Goal: Information Seeking & Learning: Find specific fact

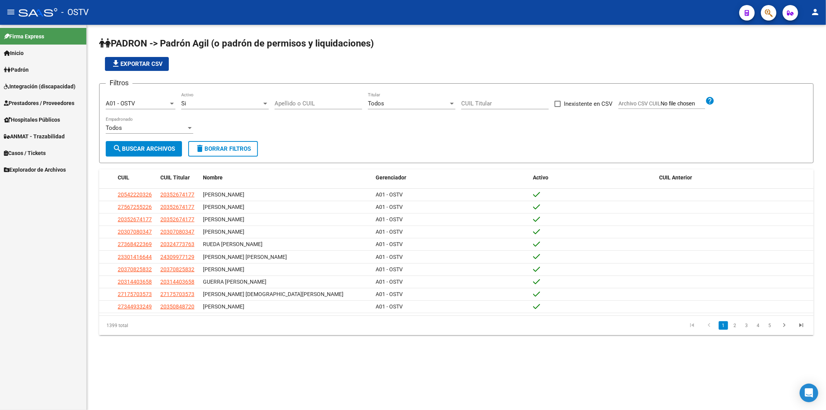
click at [238, 68] on div "file_download Exportar CSV" at bounding box center [456, 64] width 715 height 14
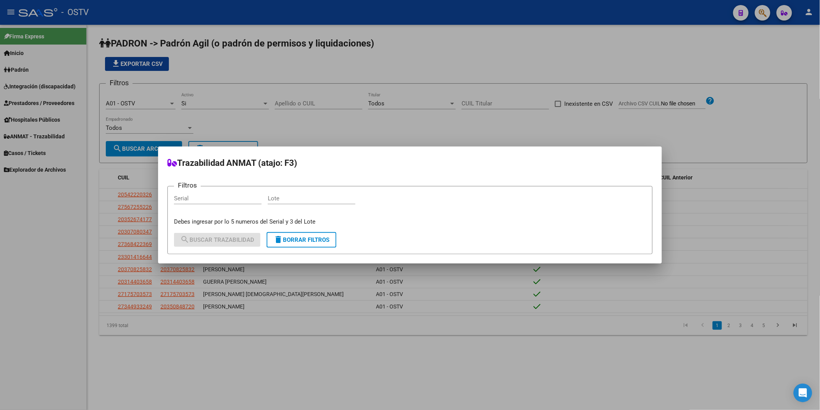
click at [353, 74] on div at bounding box center [410, 205] width 820 height 410
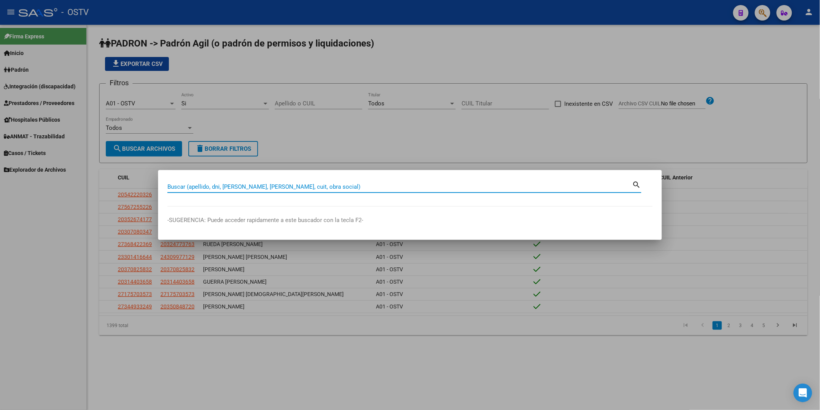
paste input "33642810"
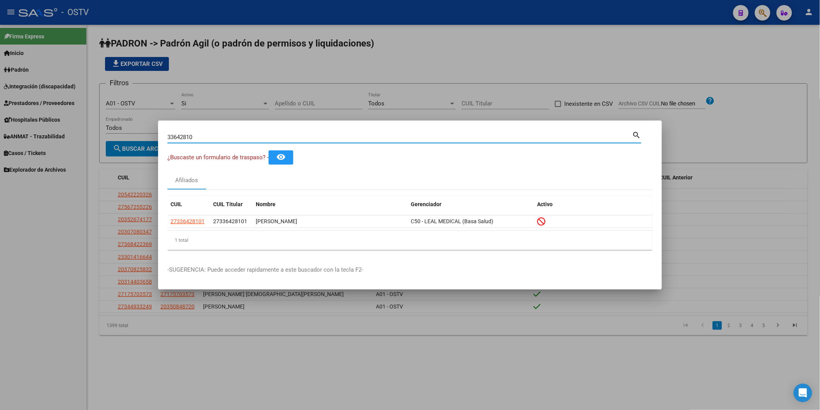
drag, startPoint x: 216, startPoint y: 138, endPoint x: 142, endPoint y: 138, distance: 74.0
click at [142, 138] on div "33642810 Buscar (apellido, dni, cuil, nro traspaso, cuit, obra social) search ¿…" at bounding box center [410, 205] width 820 height 410
paste input "49245182"
type input "49245182"
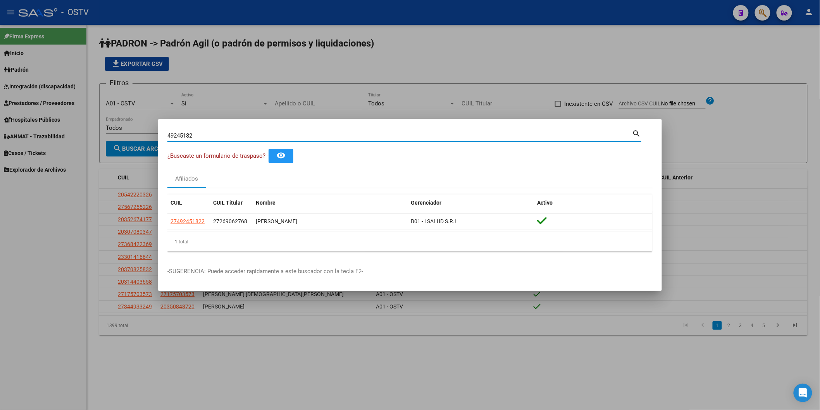
click at [252, 79] on div at bounding box center [410, 205] width 820 height 410
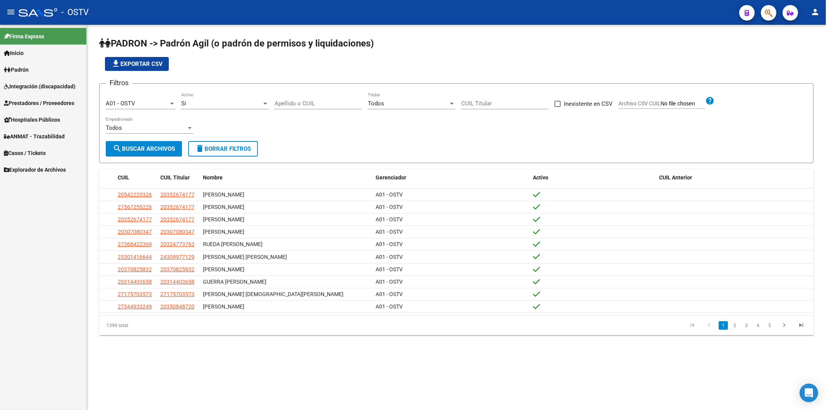
click at [311, 102] on input "Apellido o CUIL" at bounding box center [319, 103] width 88 height 7
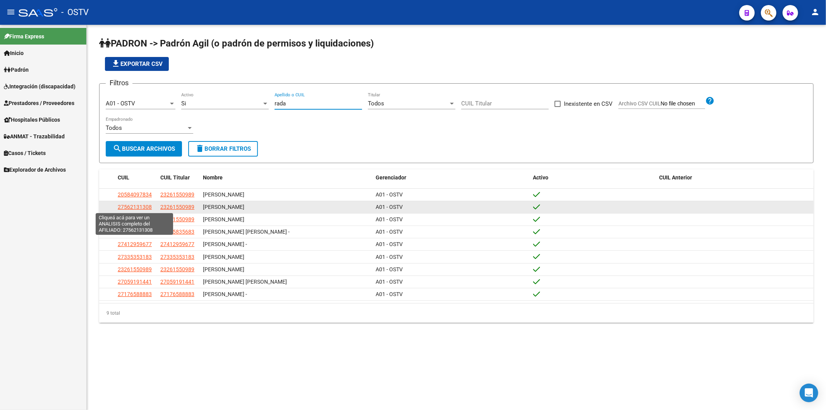
type input "rada"
click at [149, 204] on span "27562131308" at bounding box center [135, 207] width 34 height 6
type textarea "27562131308"
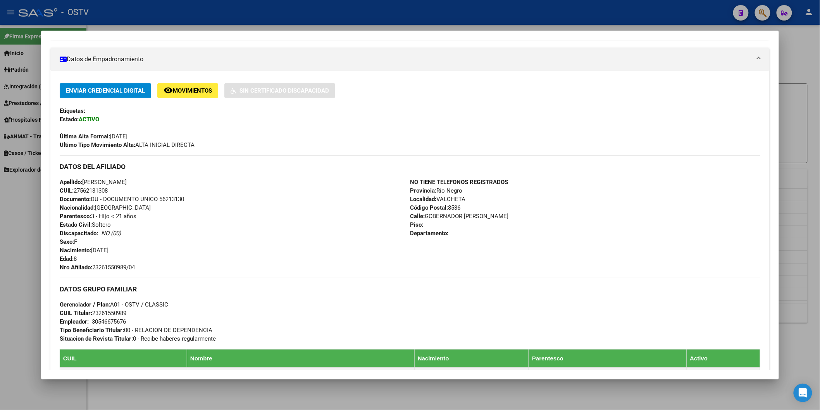
scroll to position [129, 0]
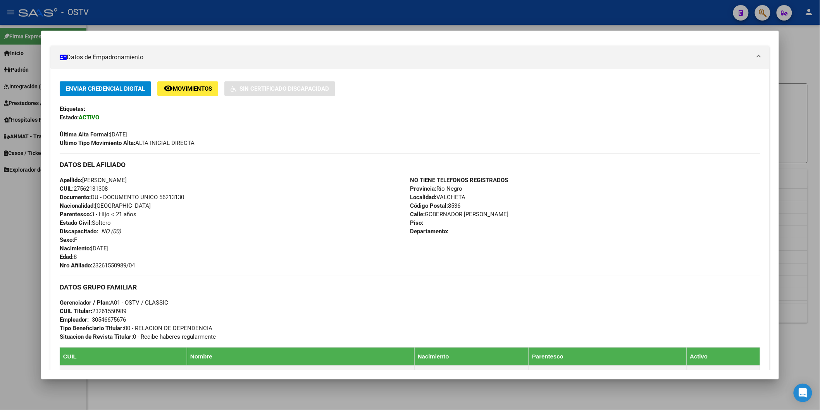
click at [159, 195] on span "Documento: DU - DOCUMENTO UNICO 56213130" at bounding box center [122, 197] width 124 height 7
copy span "56213130"
click at [244, 12] on div at bounding box center [410, 205] width 820 height 410
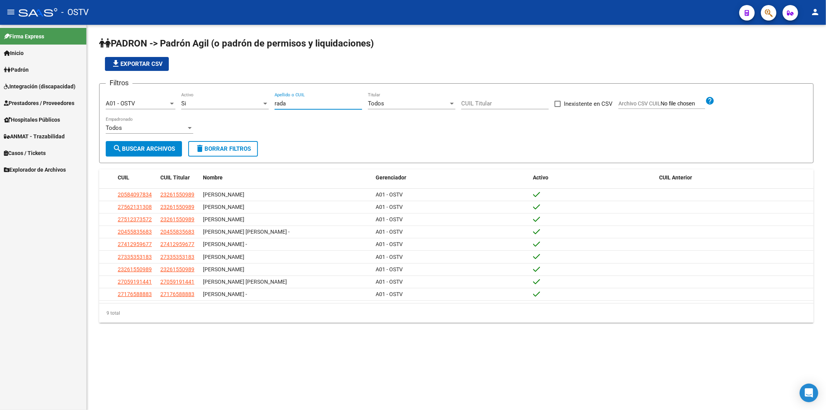
drag, startPoint x: 299, startPoint y: 106, endPoint x: 138, endPoint y: 99, distance: 161.3
click at [138, 99] on div "Filtros A01 - OSTV Seleccionar Gerenciador Si Activo [PERSON_NAME] Apellido o C…" at bounding box center [456, 115] width 701 height 51
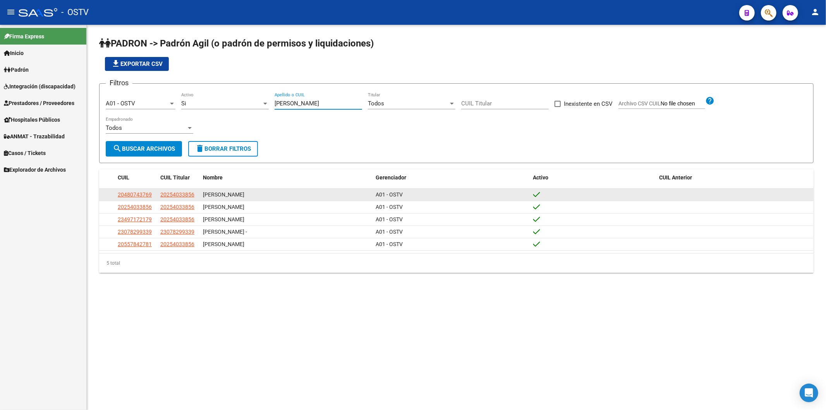
type input "[PERSON_NAME]"
click at [148, 196] on span "20480743769" at bounding box center [135, 194] width 34 height 6
type textarea "20480743769"
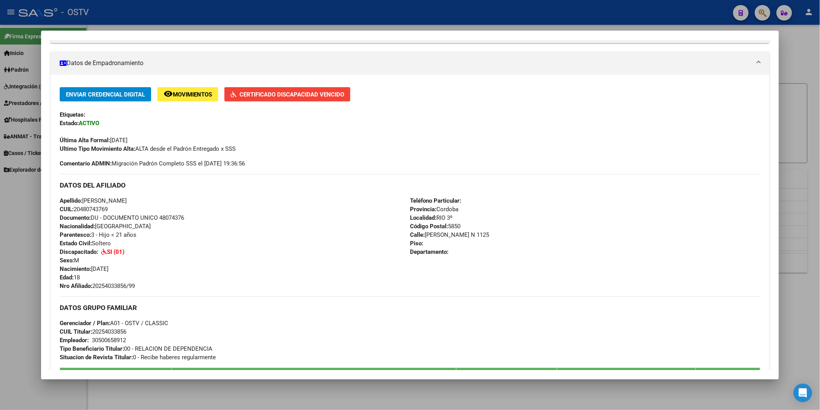
scroll to position [172, 0]
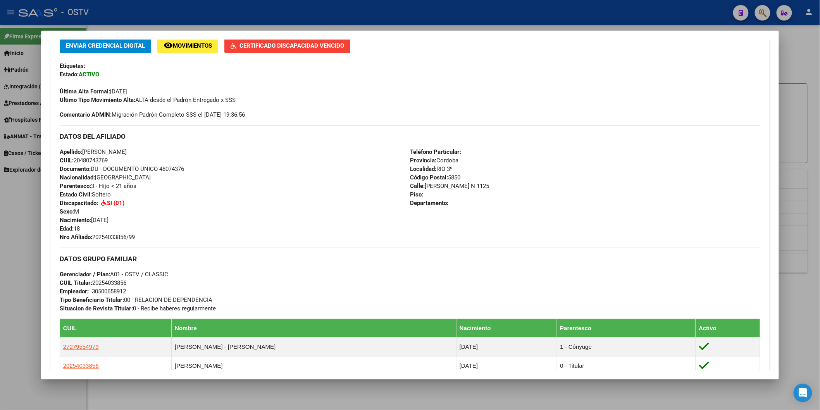
drag, startPoint x: 91, startPoint y: 236, endPoint x: 138, endPoint y: 234, distance: 47.7
click at [138, 234] on div "Apellido: [PERSON_NAME]: 20480743769 Documento: DU - DOCUMENTO UNICO 48074376 N…" at bounding box center [235, 195] width 350 height 94
copy span "20254033856/99"
click at [205, 10] on div at bounding box center [410, 205] width 820 height 410
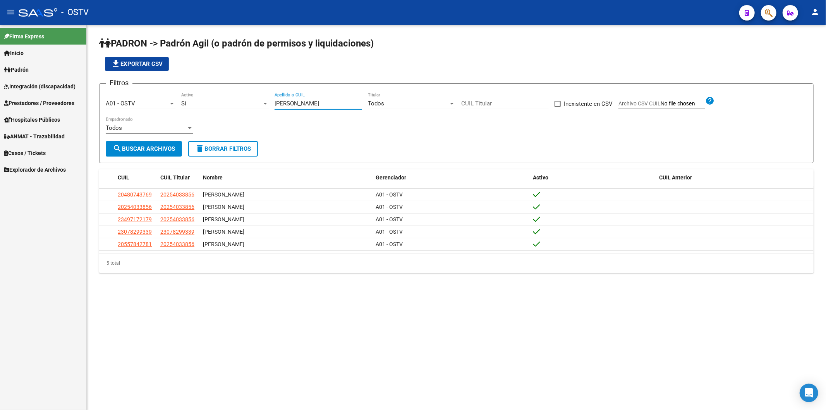
drag, startPoint x: 288, startPoint y: 101, endPoint x: 229, endPoint y: 95, distance: 59.9
click at [229, 95] on div "Filtros A01 - OSTV Seleccionar Gerenciador Si Activo [PERSON_NAME] Apellido o C…" at bounding box center [456, 115] width 701 height 51
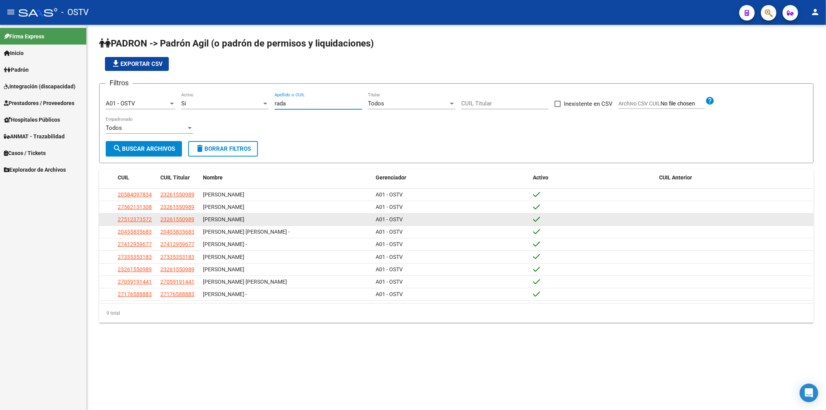
type input "rada"
click at [131, 215] on app-link-go-to "27512373572" at bounding box center [135, 219] width 34 height 9
click at [136, 219] on span "27512373572" at bounding box center [135, 219] width 34 height 6
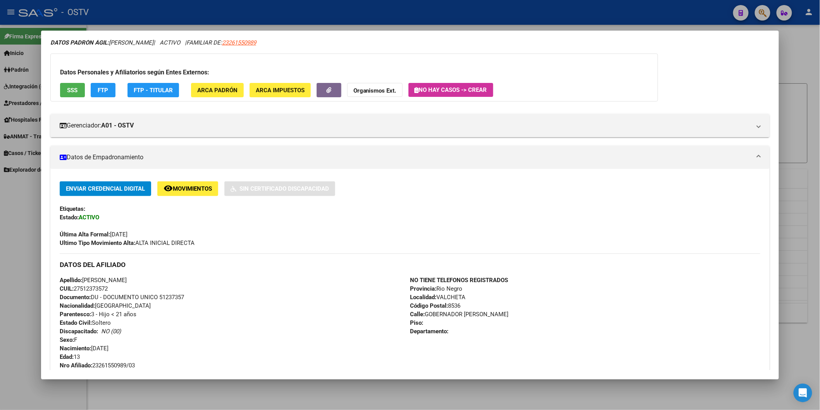
scroll to position [129, 0]
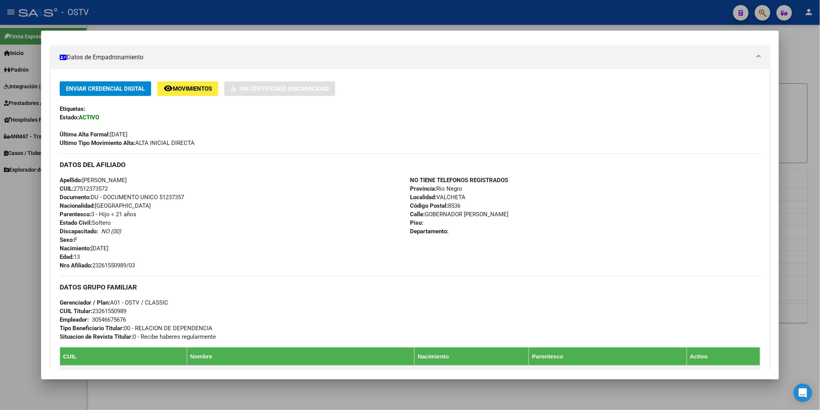
drag, startPoint x: 90, startPoint y: 266, endPoint x: 138, endPoint y: 266, distance: 47.6
click at [138, 266] on div "Apellido: [PERSON_NAME]: 27512373572 Documento: DU - DOCUMENTO UNICO 51237357 N…" at bounding box center [235, 223] width 350 height 94
copy span "23261550989/03"
click at [174, 265] on div "Apellido: [PERSON_NAME]: 27512373572 Documento: DU - DOCUMENTO UNICO 51237357 N…" at bounding box center [235, 223] width 350 height 94
drag, startPoint x: 91, startPoint y: 265, endPoint x: 136, endPoint y: 268, distance: 44.2
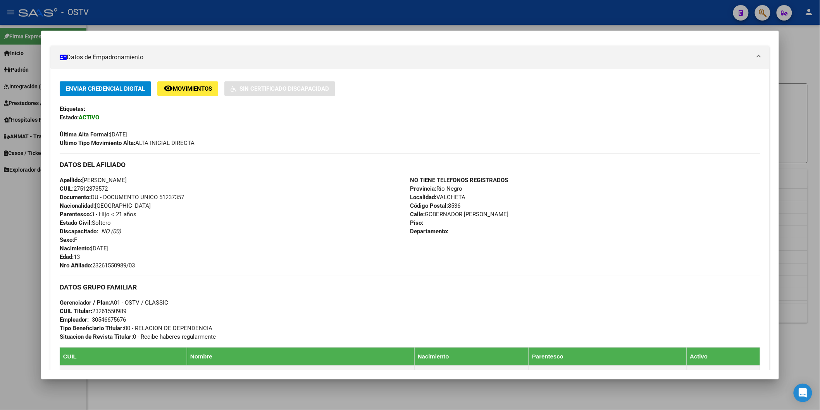
click at [135, 268] on span "Nro Afiliado: 23261550989/03" at bounding box center [97, 265] width 75 height 7
copy span "23261550989/03"
click at [169, 195] on span "Documento: DU - DOCUMENTO UNICO 51237357" at bounding box center [122, 197] width 124 height 7
copy span "51237357"
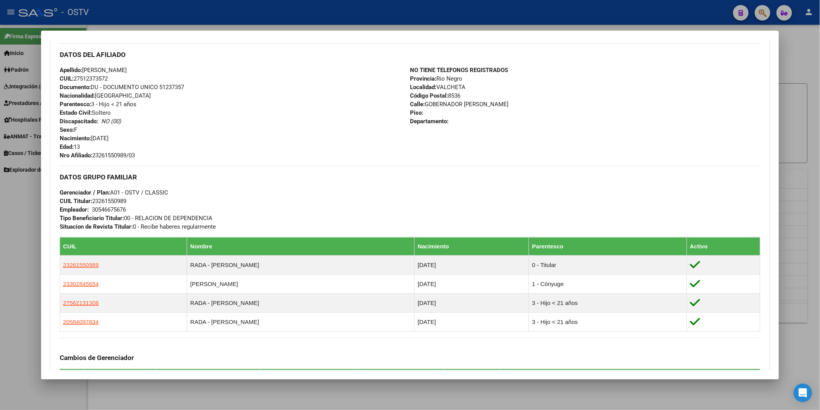
scroll to position [344, 0]
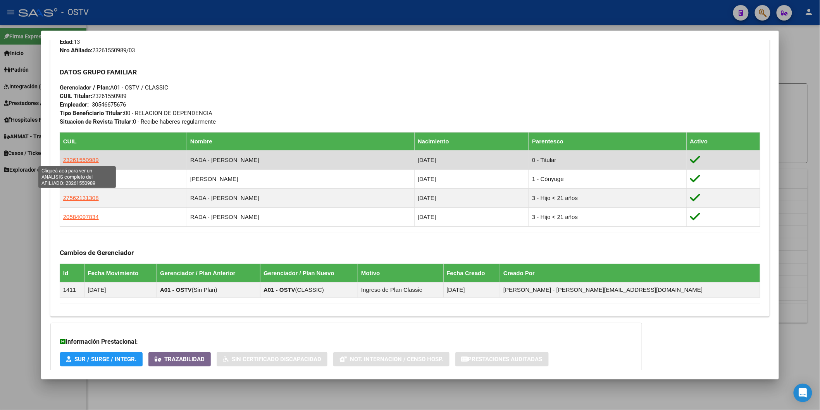
click at [74, 159] on span "23261550989" at bounding box center [81, 159] width 36 height 7
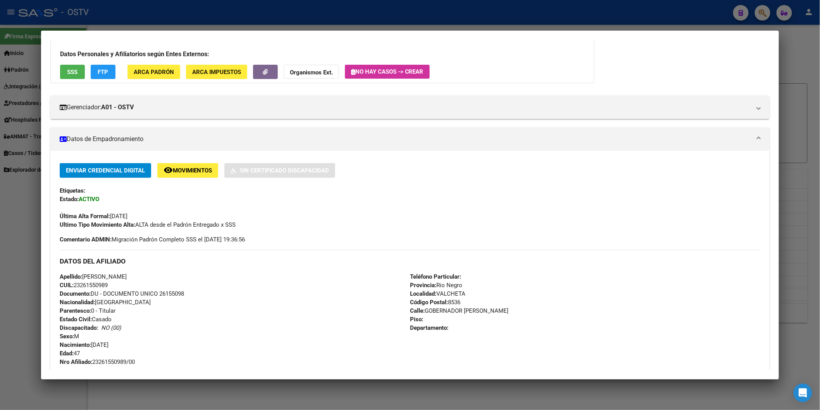
scroll to position [172, 0]
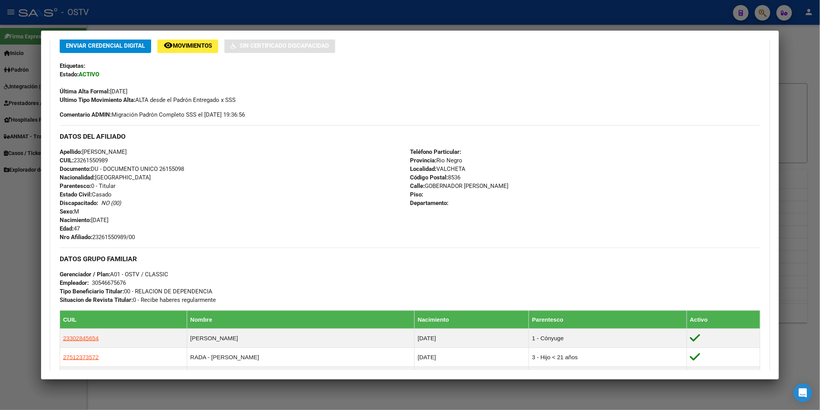
click at [164, 170] on span "Documento: DU - DOCUMENTO UNICO 26155098" at bounding box center [122, 168] width 124 height 7
copy span "26155098"
click at [169, 197] on div "Apellido: [PERSON_NAME]: 23261550989 Documento: DU - DOCUMENTO UNICO 26155098 N…" at bounding box center [235, 195] width 350 height 94
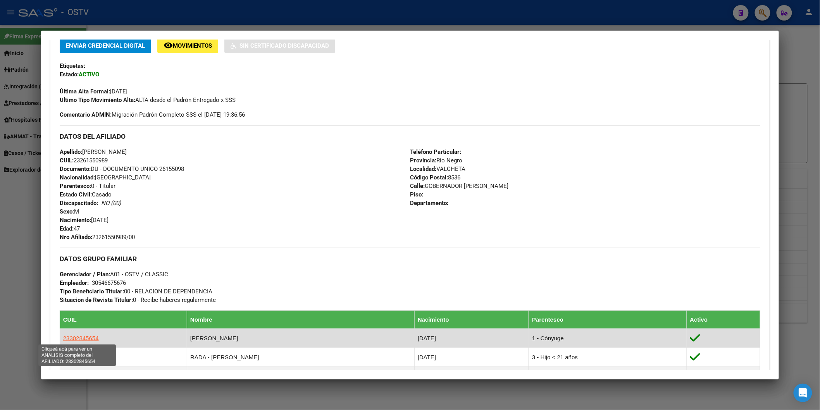
click at [91, 341] on span "23302845654" at bounding box center [81, 338] width 36 height 7
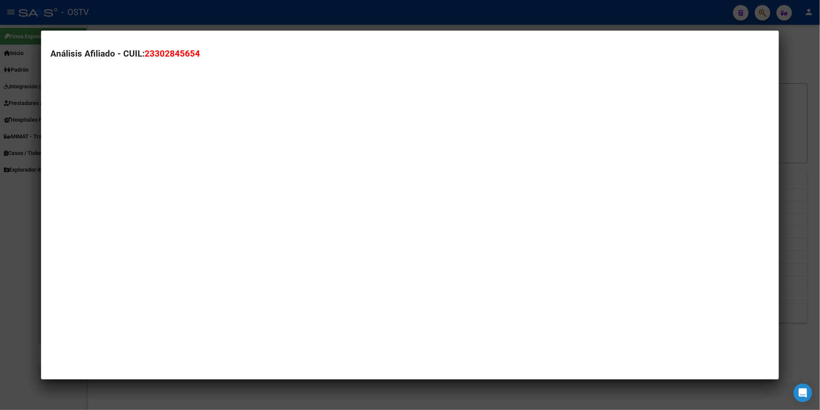
type textarea "23302845654"
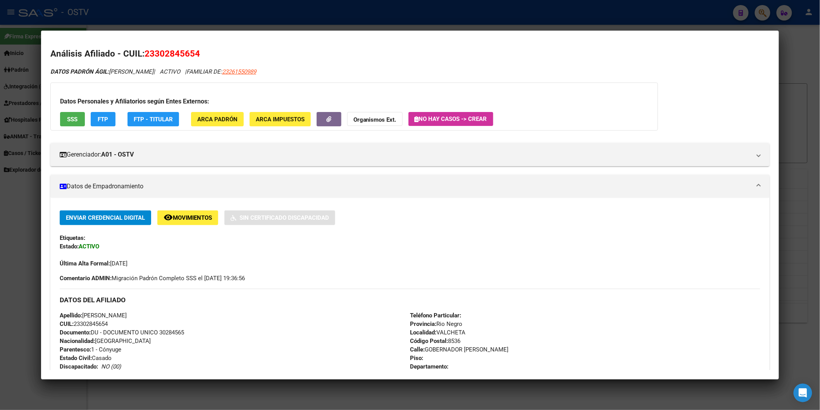
scroll to position [129, 0]
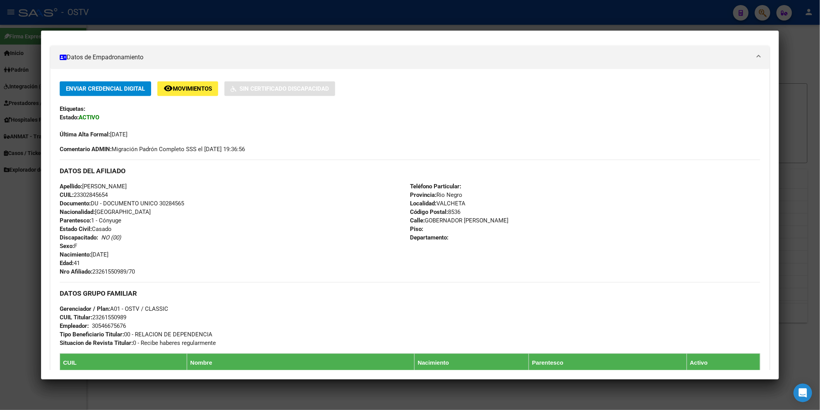
click at [174, 205] on span "Documento: DU - DOCUMENTO UNICO 30284565" at bounding box center [122, 203] width 124 height 7
copy span "30284565"
click at [201, 11] on div at bounding box center [410, 205] width 820 height 410
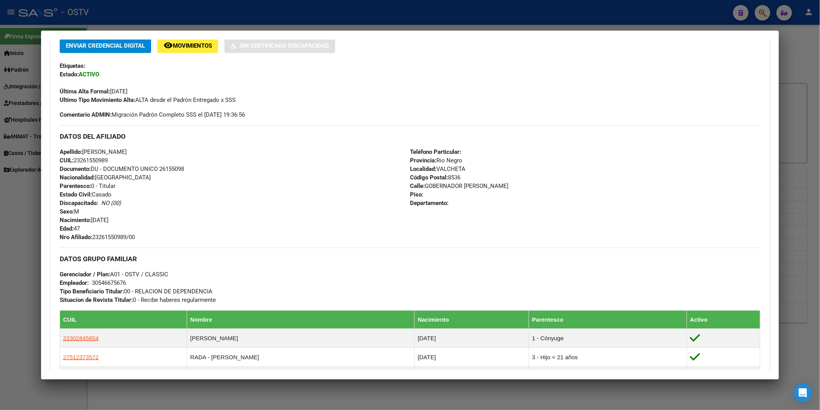
click at [300, 18] on div at bounding box center [410, 205] width 820 height 410
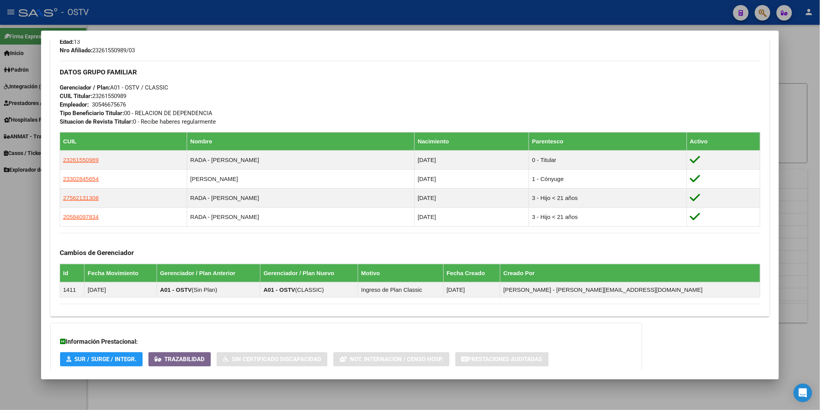
click at [335, 22] on div at bounding box center [410, 205] width 820 height 410
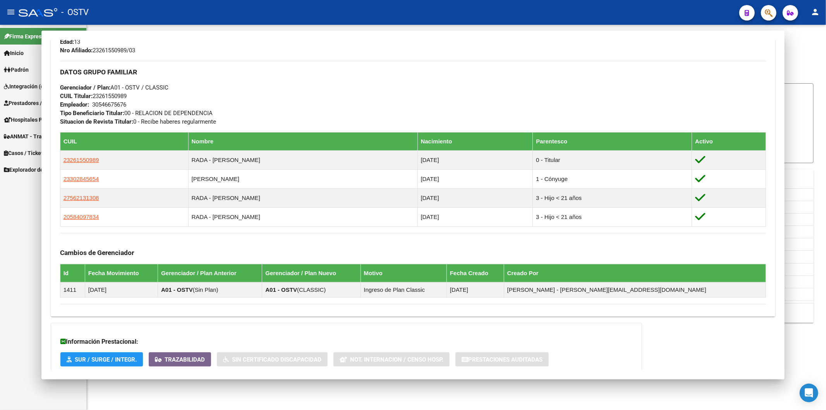
click at [340, 20] on div "- OSTV" at bounding box center [376, 12] width 715 height 17
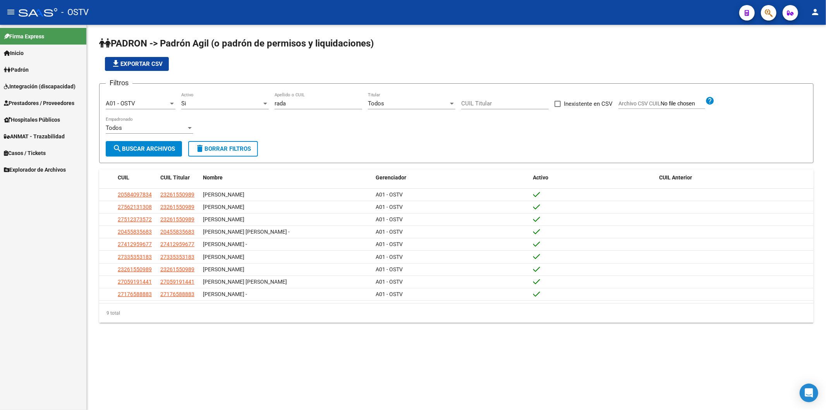
drag, startPoint x: 279, startPoint y: 106, endPoint x: 244, endPoint y: 106, distance: 34.9
click at [253, 106] on div "Filtros A01 - OSTV Seleccionar Gerenciador Si Activo [PERSON_NAME] Apellido o C…" at bounding box center [456, 115] width 701 height 51
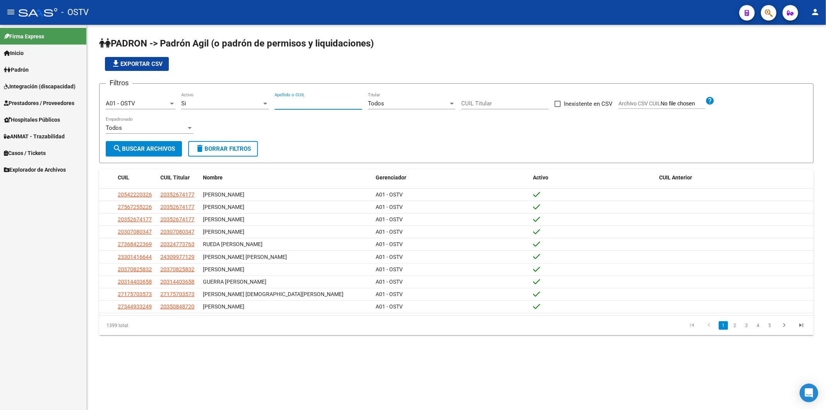
click at [237, 74] on app-list-header "PADRON -> Padrón Agil ([PERSON_NAME] de permisos y liquidaciones) file_download…" at bounding box center [456, 100] width 715 height 126
click at [327, 106] on input "Apellido o CUIL" at bounding box center [319, 103] width 88 height 7
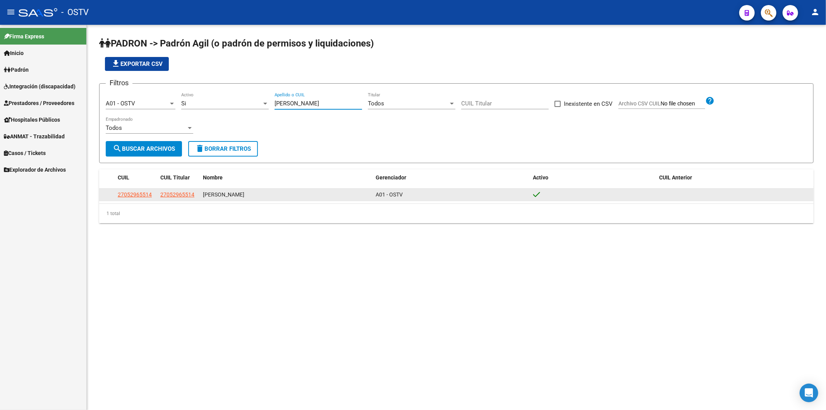
type input "[PERSON_NAME]"
click at [127, 196] on span "27052965514" at bounding box center [135, 194] width 34 height 6
type textarea "27052965514"
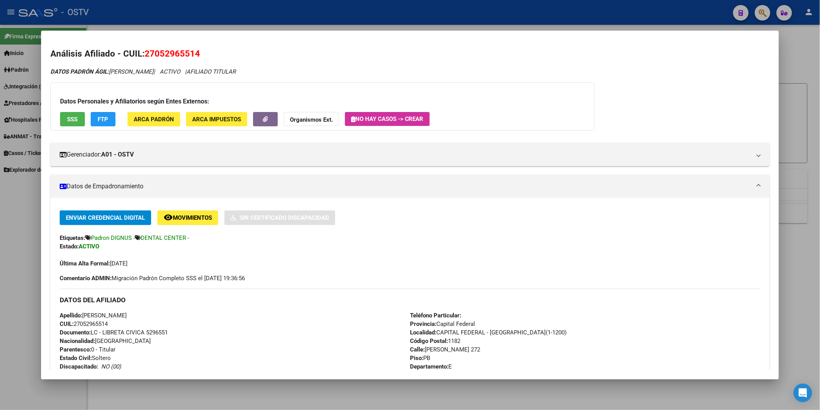
click at [145, 330] on span "Documento: LC - LIBRETA CIVICA 5296551" at bounding box center [114, 332] width 108 height 7
copy span "5296551"
